Goal: Browse casually: Explore the website without a specific task or goal

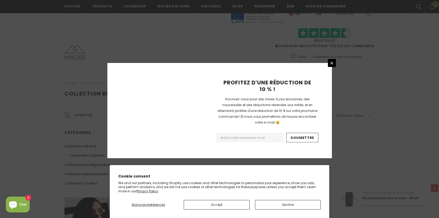
scroll to position [338, 0]
